Goal: Use online tool/utility

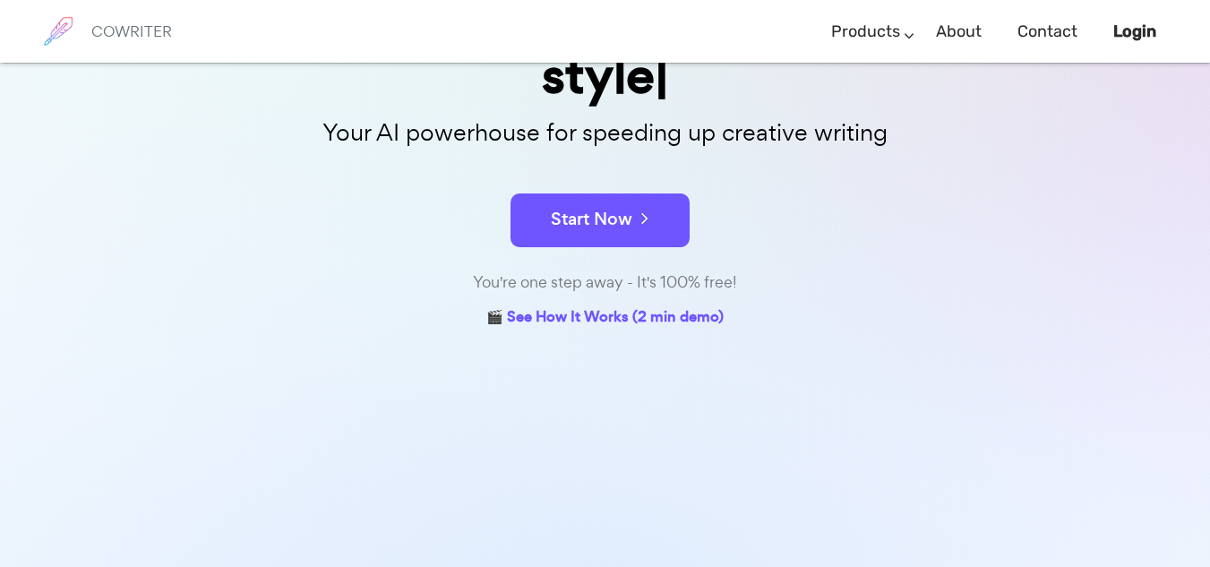
scroll to position [305, 0]
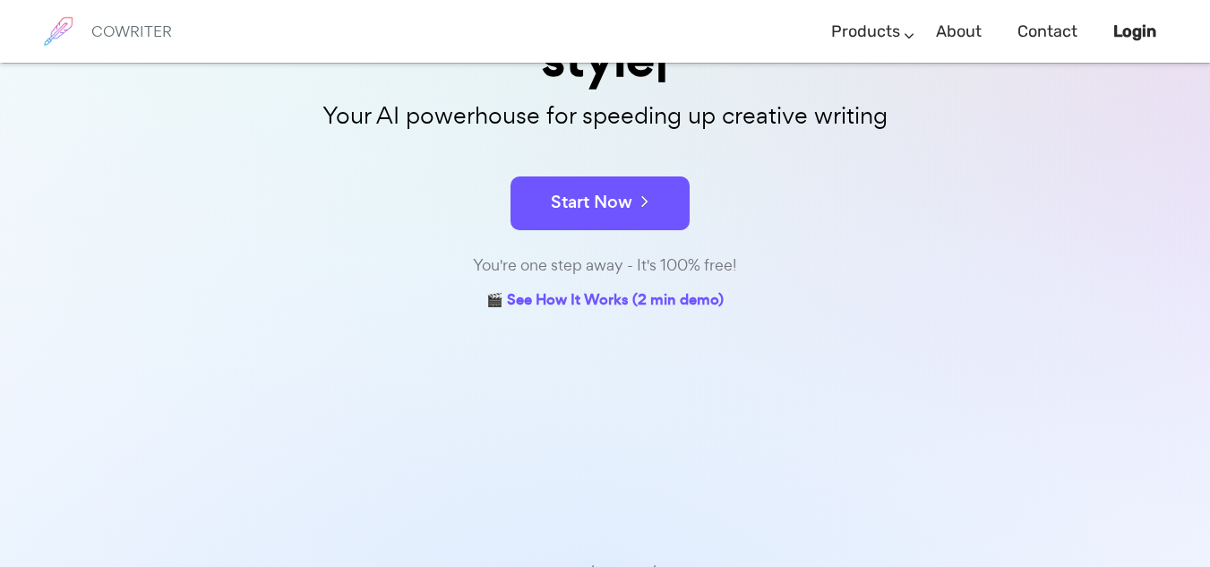
click at [1131, 34] on b "Login" at bounding box center [1134, 31] width 43 height 20
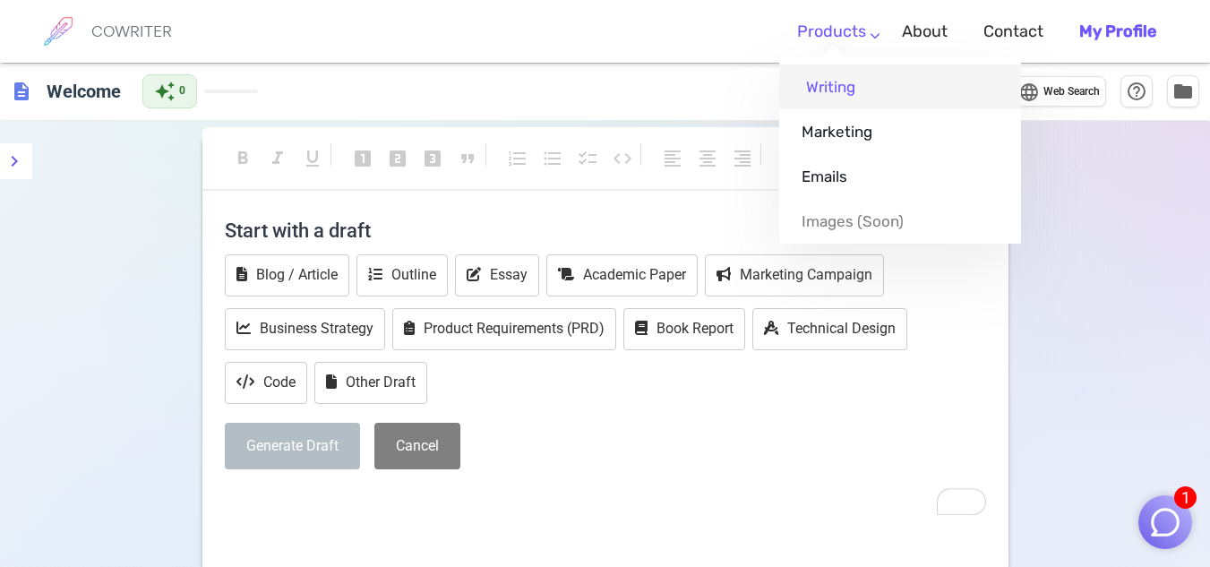
click at [829, 82] on link "Writing" at bounding box center [900, 86] width 242 height 45
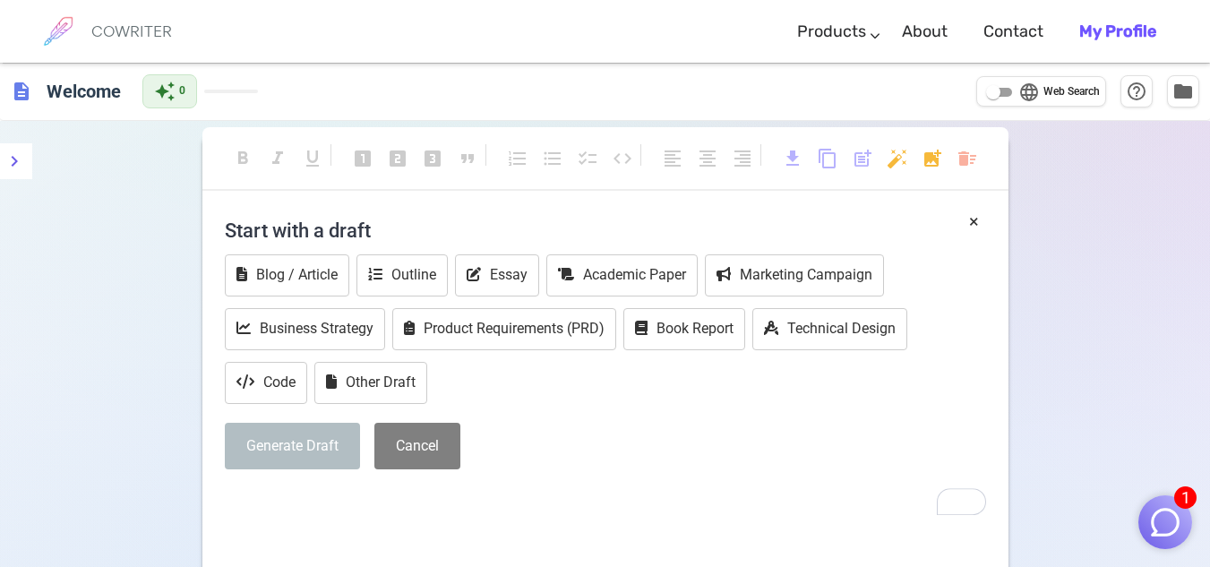
click at [530, 479] on div "Start with a draft Blog / Article Outline Essay Academic Paper Marketing Campai…" at bounding box center [605, 346] width 761 height 274
click at [997, 90] on input "language Web Search" at bounding box center [993, 92] width 64 height 21
click at [997, 91] on input "language Web Search" at bounding box center [1007, 92] width 64 height 21
checkbox input "false"
click at [923, 34] on link "About" at bounding box center [925, 31] width 46 height 53
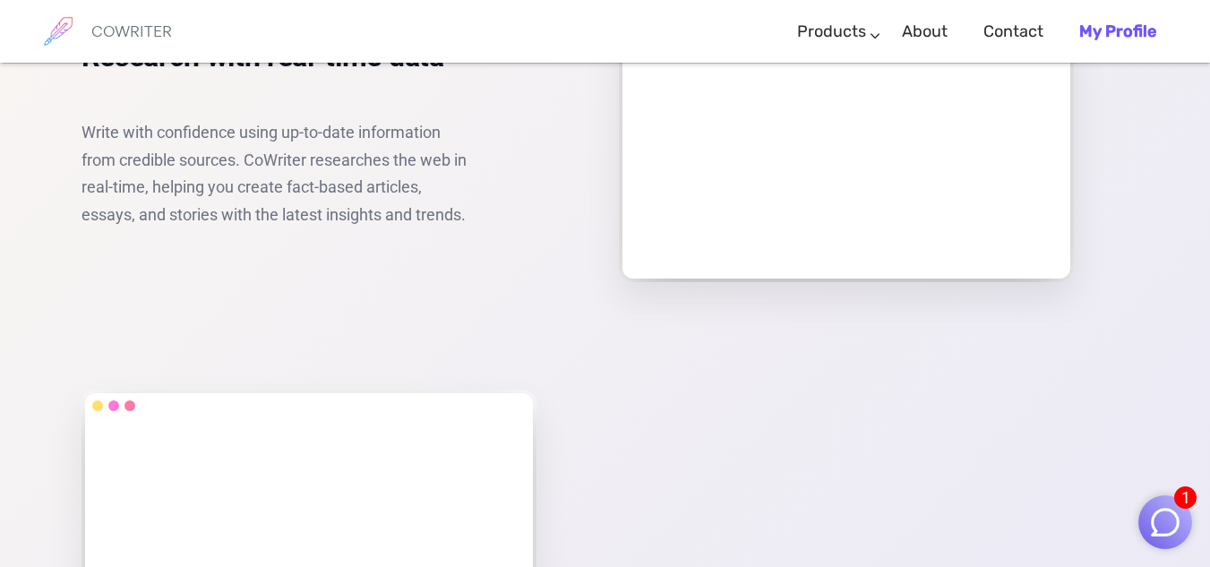
scroll to position [2329, 0]
